Goal: Navigation & Orientation: Find specific page/section

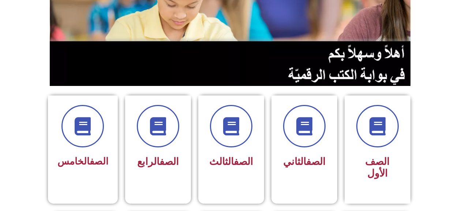
scroll to position [183, 0]
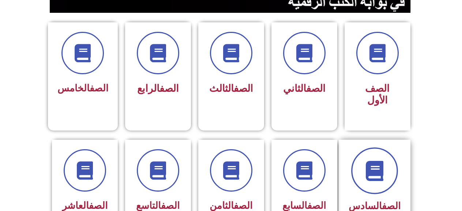
click at [366, 147] on span at bounding box center [374, 170] width 47 height 47
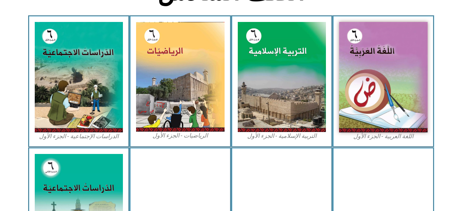
scroll to position [219, 0]
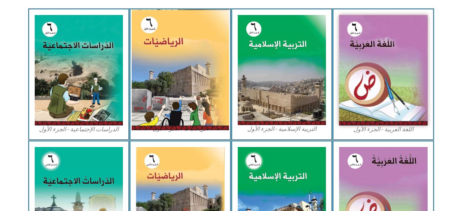
click at [171, 85] on img at bounding box center [180, 70] width 97 height 121
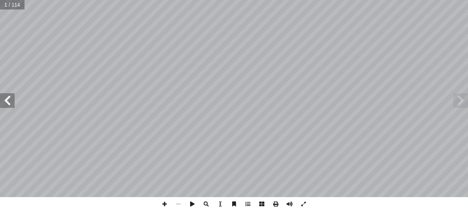
click at [10, 102] on span at bounding box center [7, 100] width 15 height 15
click at [11, 102] on span at bounding box center [7, 100] width 15 height 15
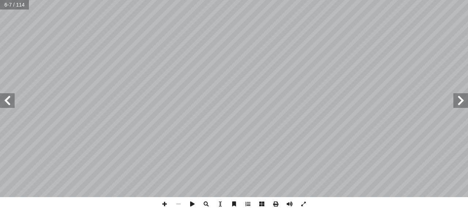
click at [11, 102] on span at bounding box center [7, 100] width 15 height 15
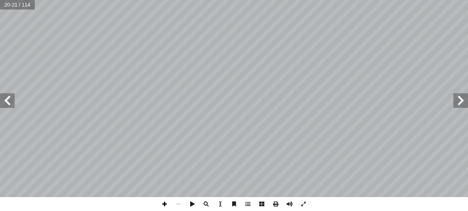
click at [167, 202] on span at bounding box center [165, 204] width 14 height 14
click at [164, 204] on span at bounding box center [165, 204] width 14 height 14
click at [180, 202] on span at bounding box center [178, 204] width 14 height 14
click at [162, 201] on span at bounding box center [165, 204] width 14 height 14
click at [163, 201] on span at bounding box center [165, 204] width 14 height 14
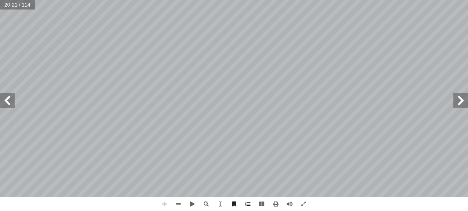
click at [163, 201] on span at bounding box center [165, 204] width 14 height 14
click at [178, 200] on span at bounding box center [178, 204] width 14 height 14
click at [162, 203] on span at bounding box center [165, 204] width 14 height 14
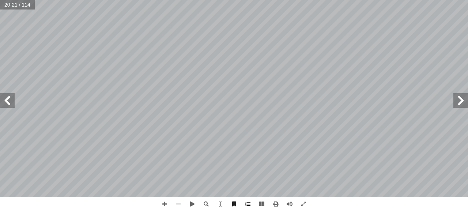
click at [7, 102] on span at bounding box center [7, 100] width 15 height 15
click at [456, 100] on span at bounding box center [460, 100] width 15 height 15
click at [6, 95] on span at bounding box center [7, 100] width 15 height 15
click at [161, 204] on span at bounding box center [165, 204] width 14 height 14
click at [166, 201] on span at bounding box center [165, 204] width 14 height 14
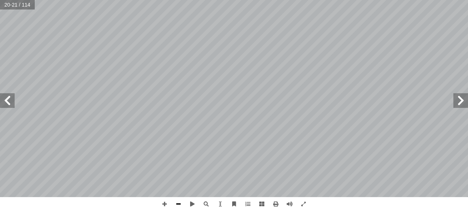
click at [177, 204] on span at bounding box center [178, 204] width 14 height 14
click at [175, 200] on span at bounding box center [178, 204] width 14 height 14
click at [467, 103] on span at bounding box center [460, 100] width 15 height 15
click at [464, 97] on span at bounding box center [460, 100] width 15 height 15
click at [464, 95] on span at bounding box center [460, 100] width 15 height 15
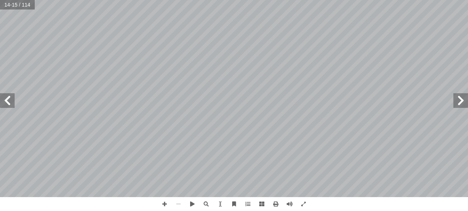
click at [457, 102] on span at bounding box center [460, 100] width 15 height 15
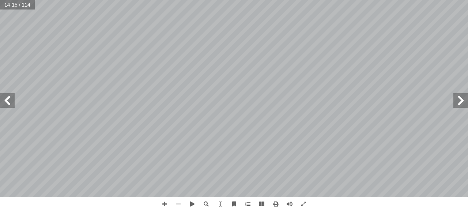
click at [457, 102] on span at bounding box center [460, 100] width 15 height 15
click at [6, 99] on span at bounding box center [7, 100] width 15 height 15
click at [7, 97] on span at bounding box center [7, 100] width 15 height 15
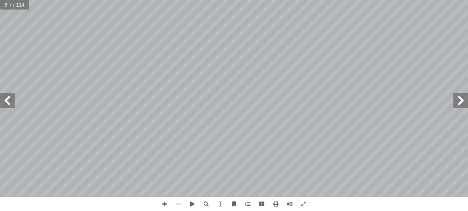
click at [7, 97] on span at bounding box center [7, 100] width 15 height 15
drag, startPoint x: 4, startPoint y: 97, endPoint x: 0, endPoint y: 94, distance: 5.7
click at [0, 94] on span at bounding box center [7, 100] width 15 height 15
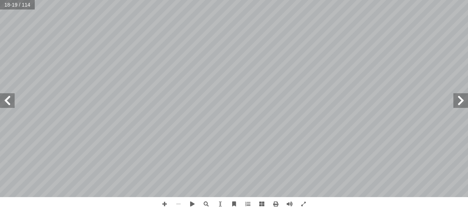
drag, startPoint x: 1, startPoint y: 101, endPoint x: 12, endPoint y: 105, distance: 12.0
click at [1, 101] on span at bounding box center [7, 100] width 15 height 15
click at [160, 200] on span at bounding box center [165, 204] width 14 height 14
click at [164, 197] on span at bounding box center [165, 204] width 14 height 14
